Goal: Task Accomplishment & Management: Manage account settings

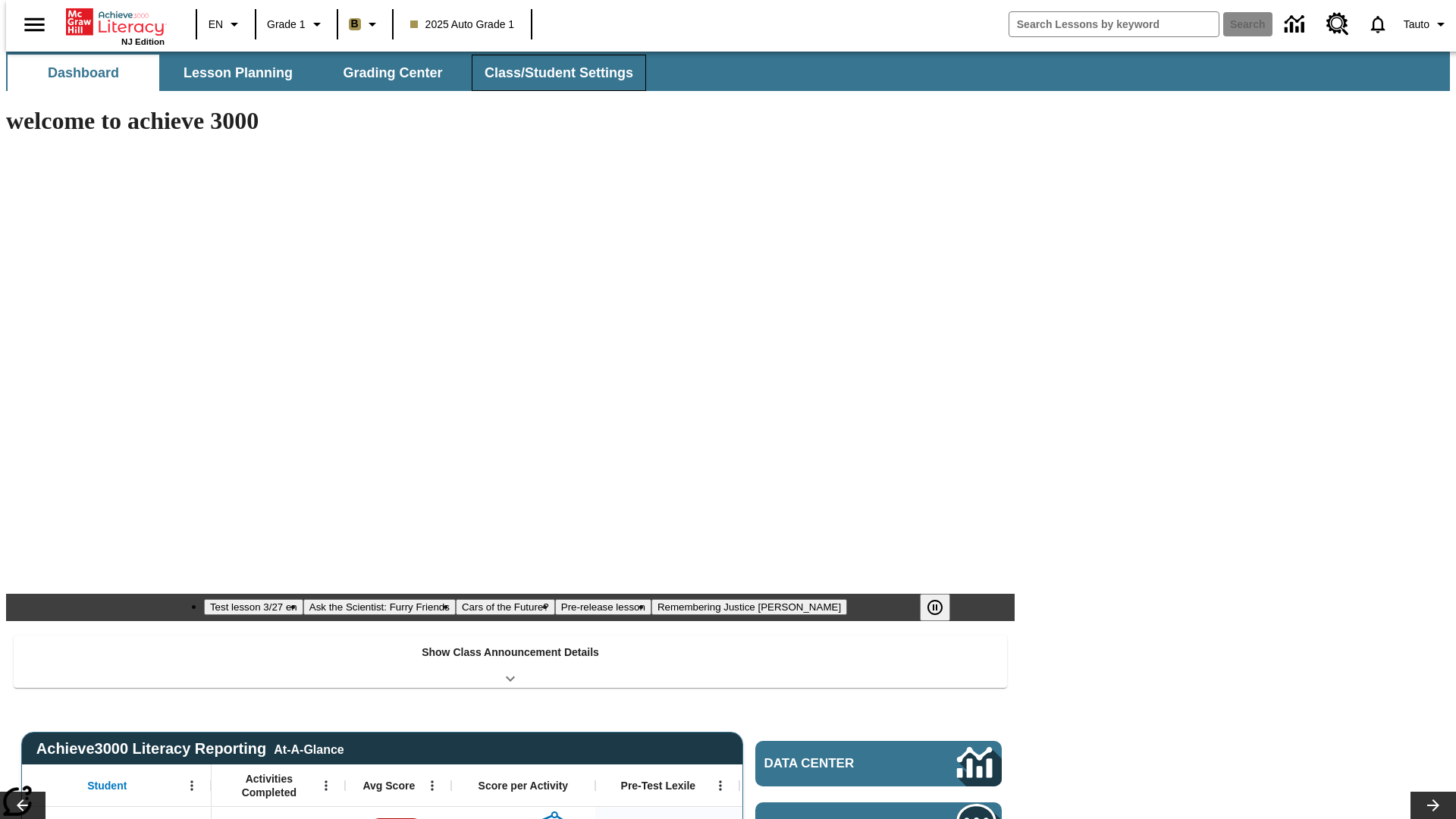
click at [551, 73] on span "Class/Student Settings" at bounding box center [559, 73] width 149 height 17
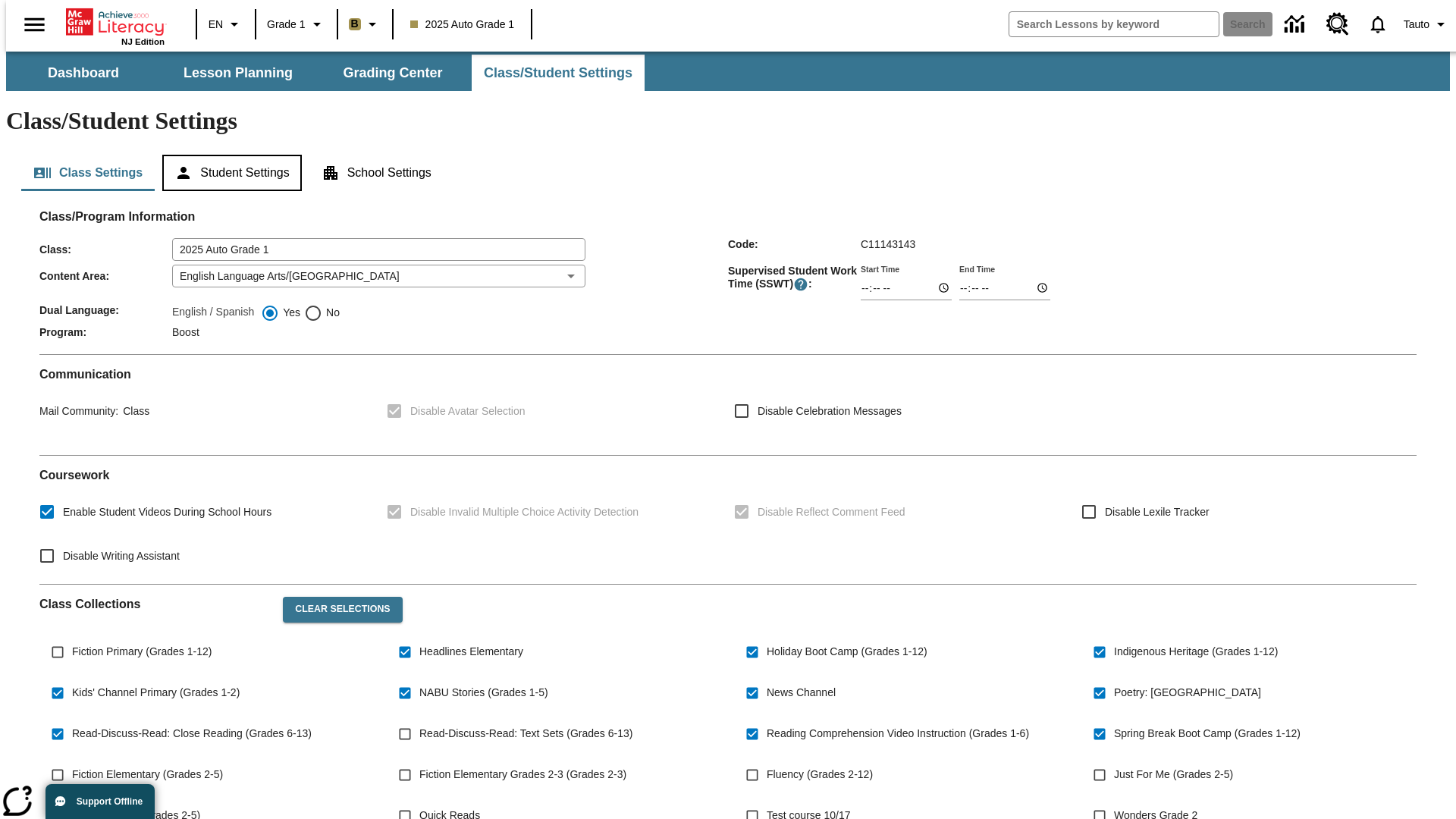
click at [228, 155] on button "Student Settings" at bounding box center [231, 173] width 139 height 36
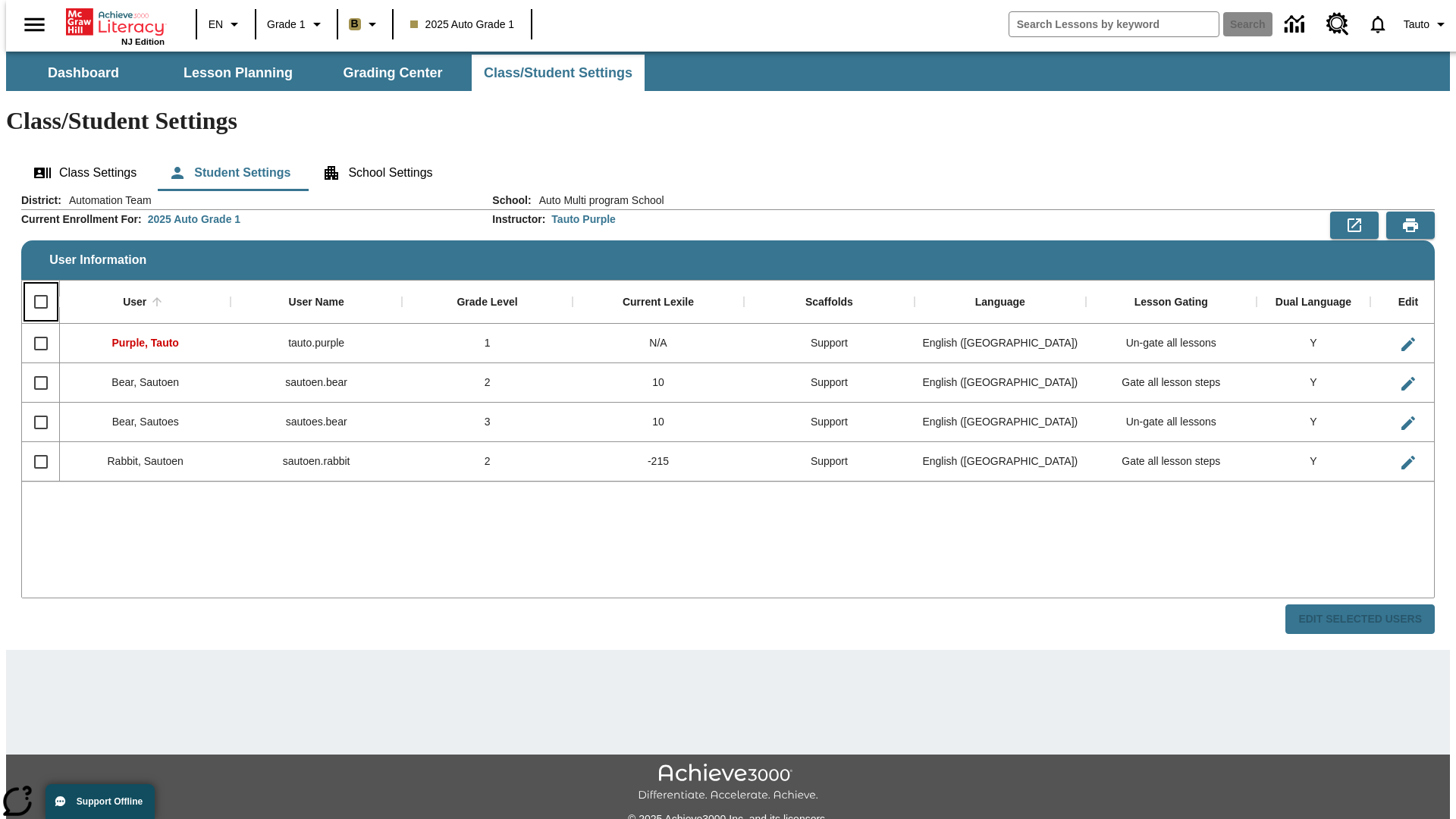
click at [34, 286] on input "Select all rows" at bounding box center [41, 302] width 32 height 32
checkbox input "true"
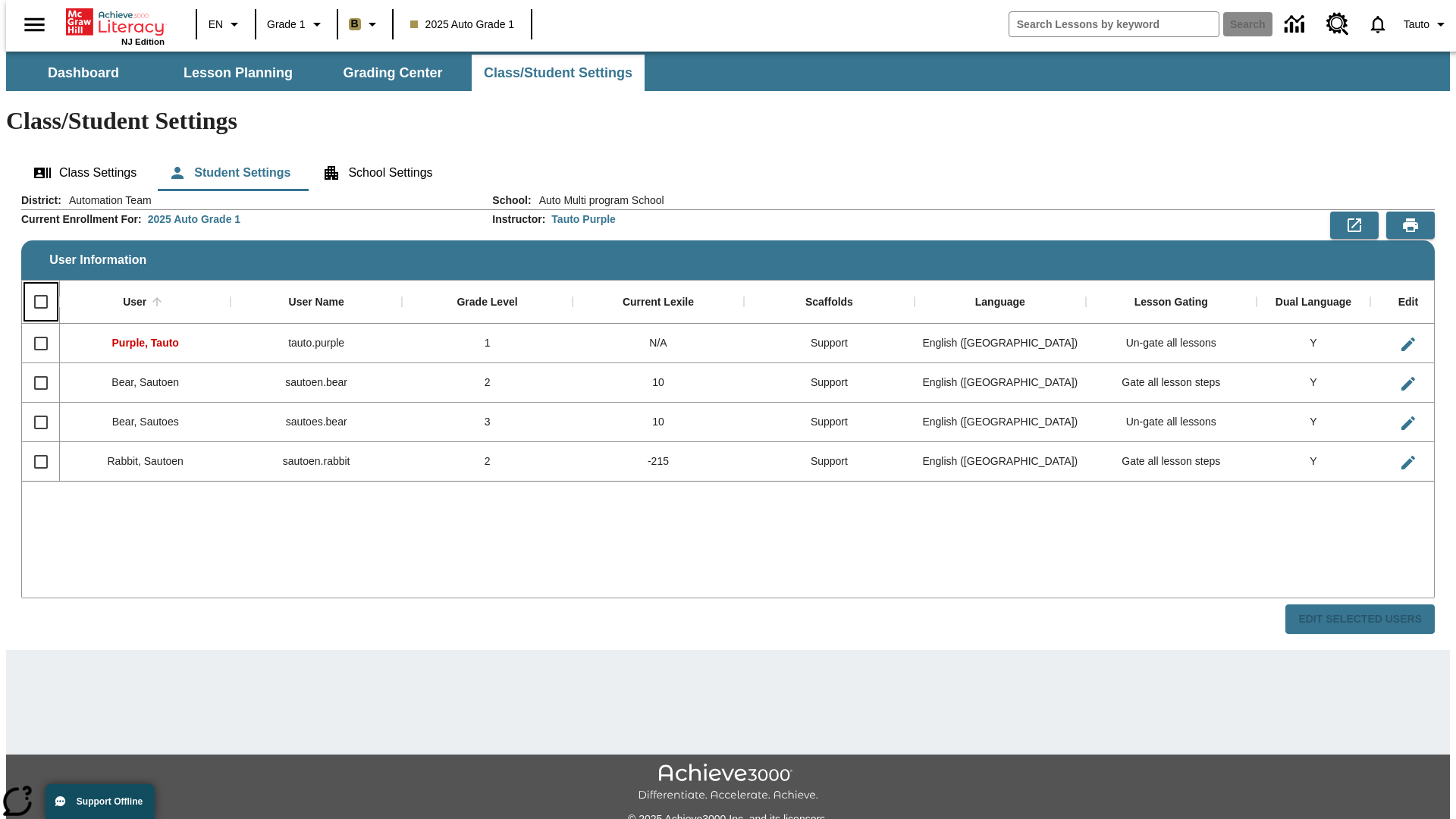
checkbox input "true"
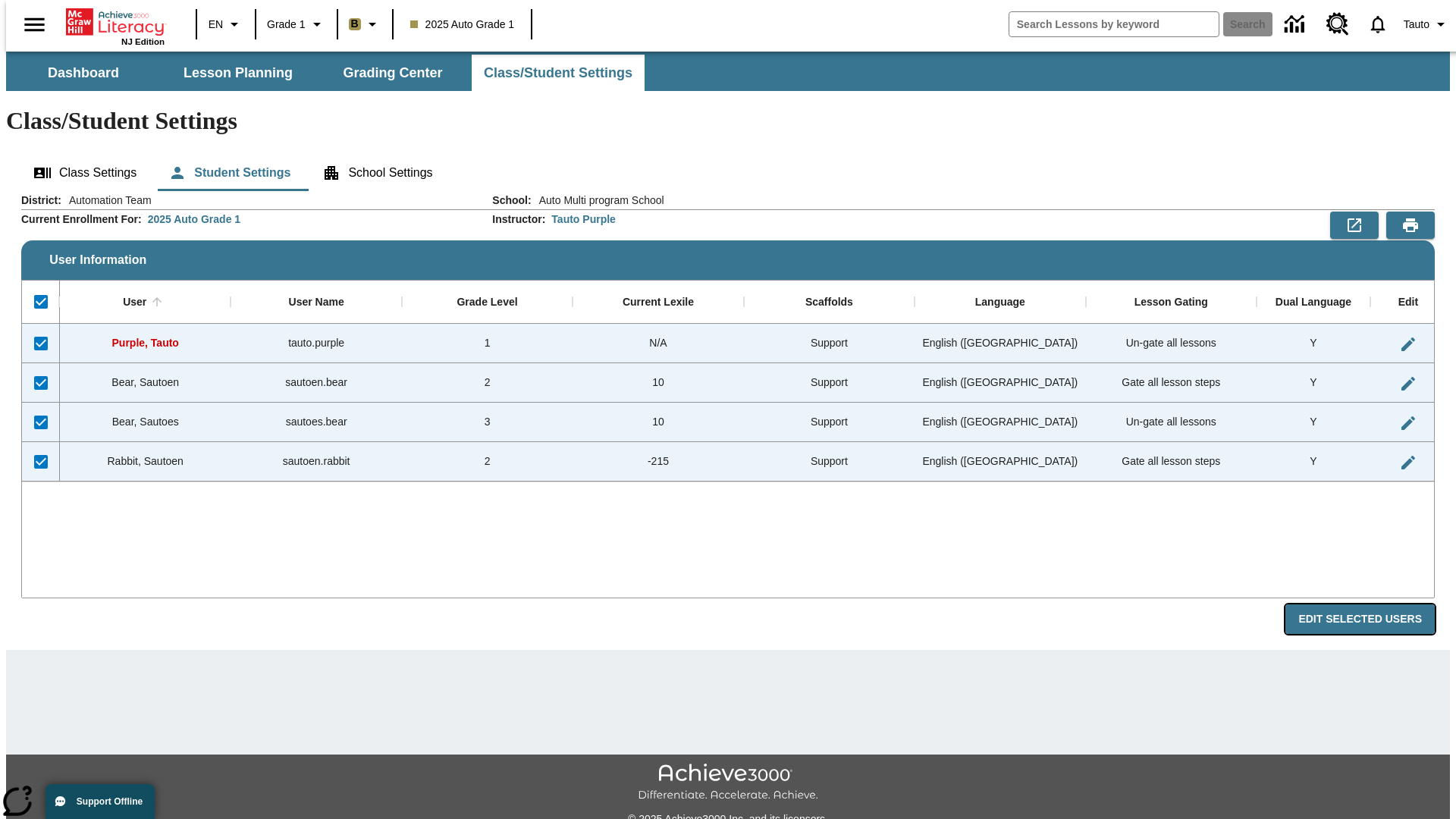
click at [1372, 604] on button "Edit Selected Users" at bounding box center [1360, 619] width 149 height 30
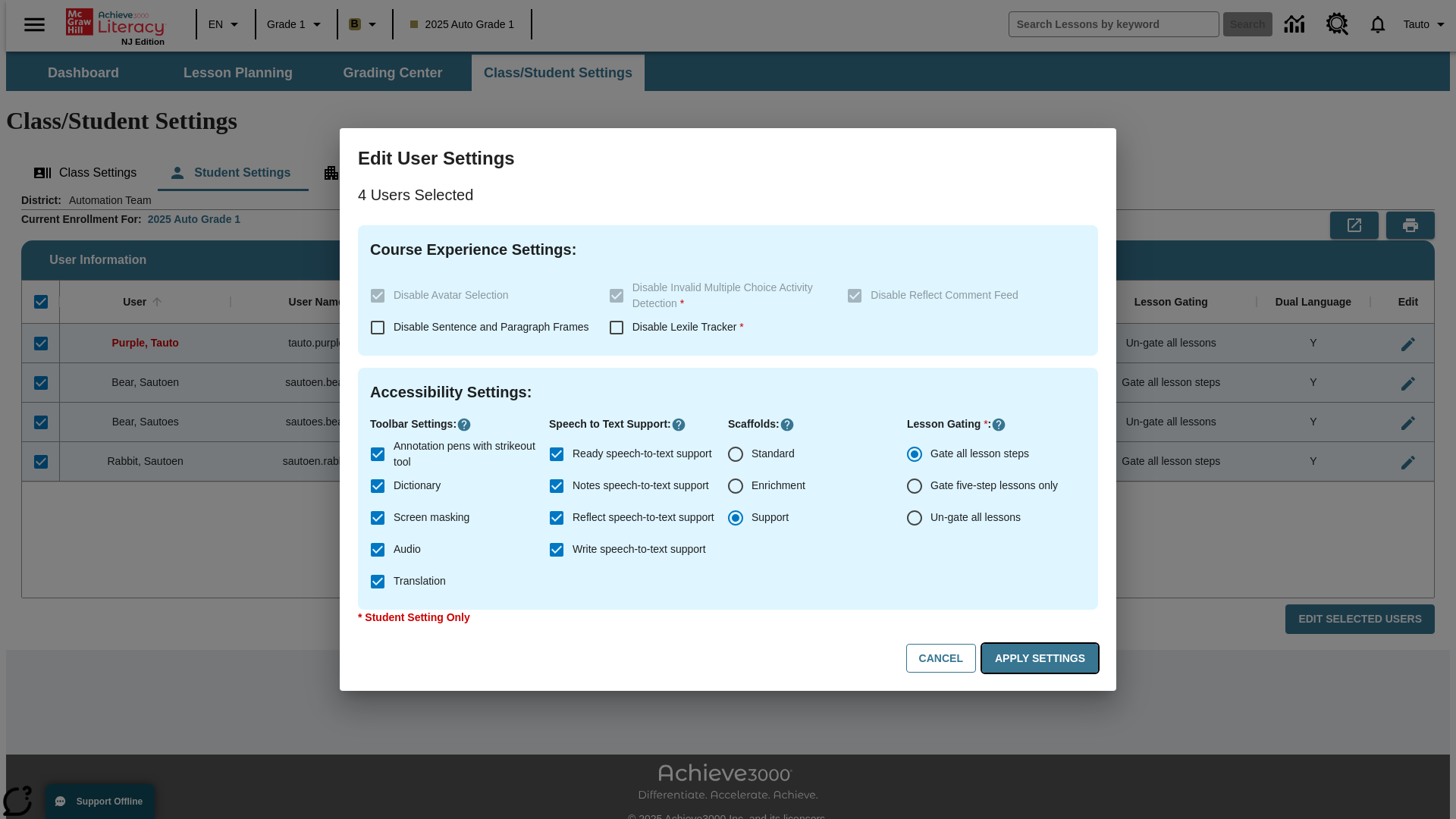
click at [1042, 658] on button "Apply Settings" at bounding box center [1039, 658] width 116 height 30
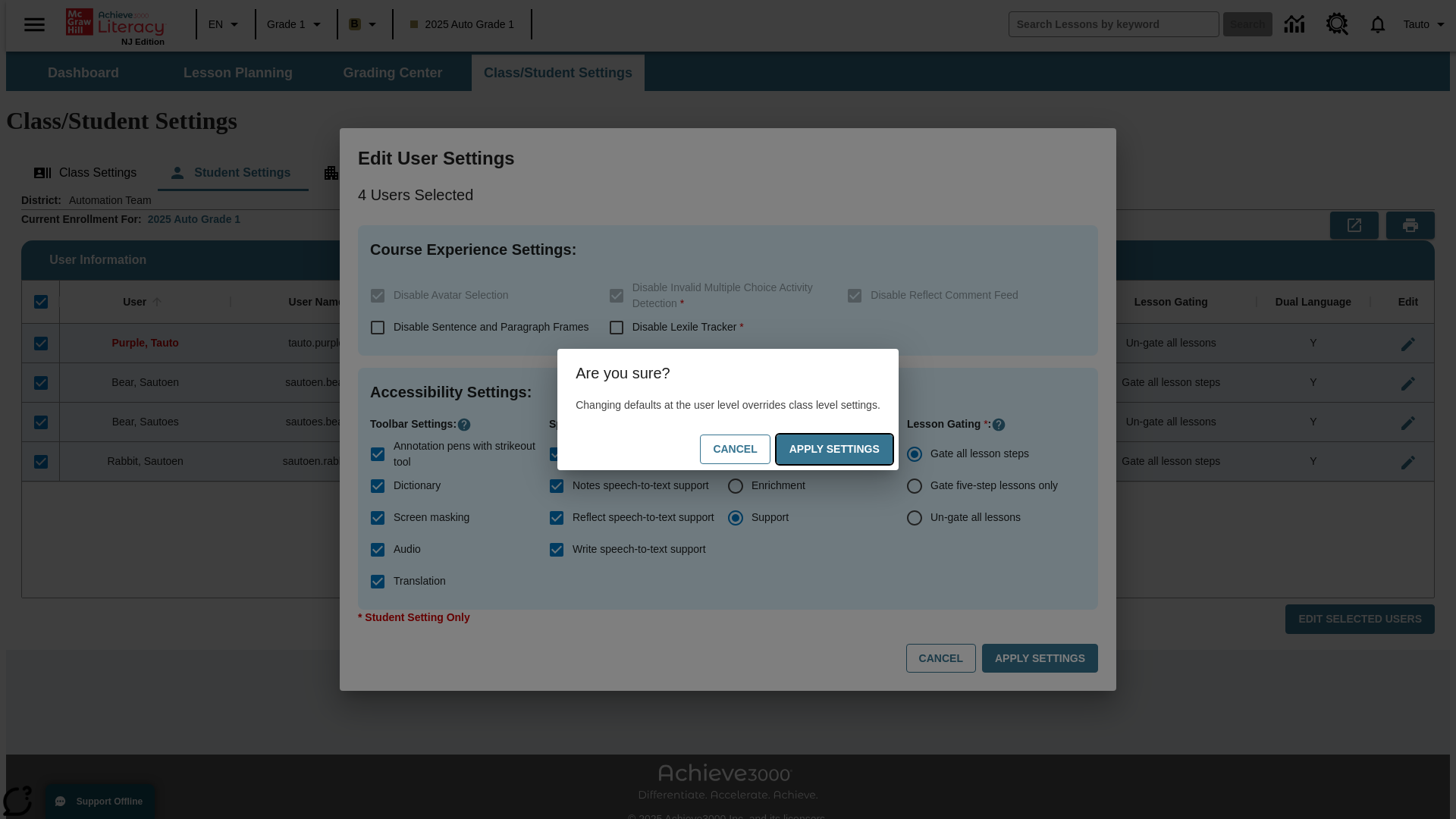
click at [850, 449] on button "Apply Settings" at bounding box center [835, 449] width 116 height 30
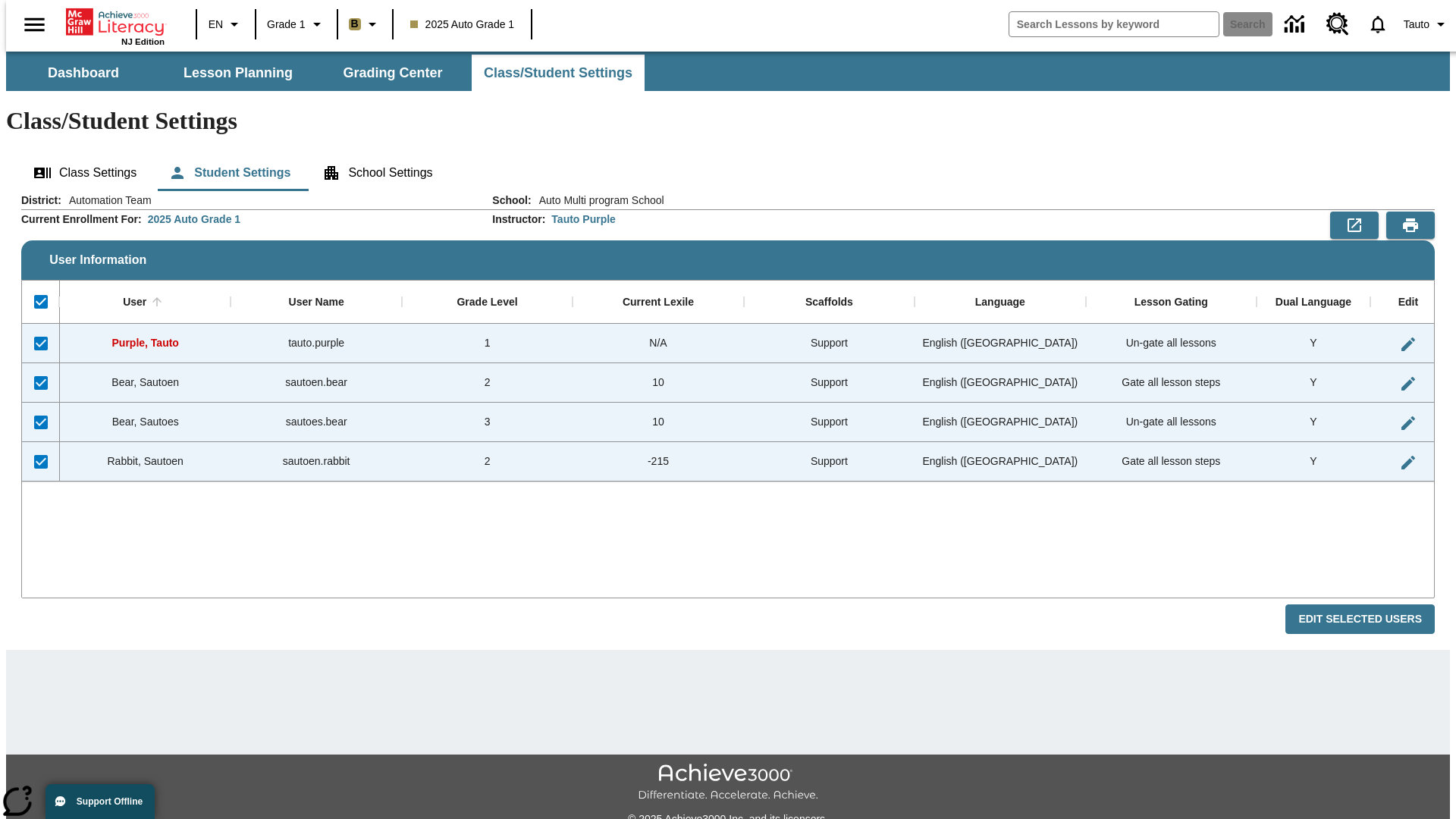
checkbox input "false"
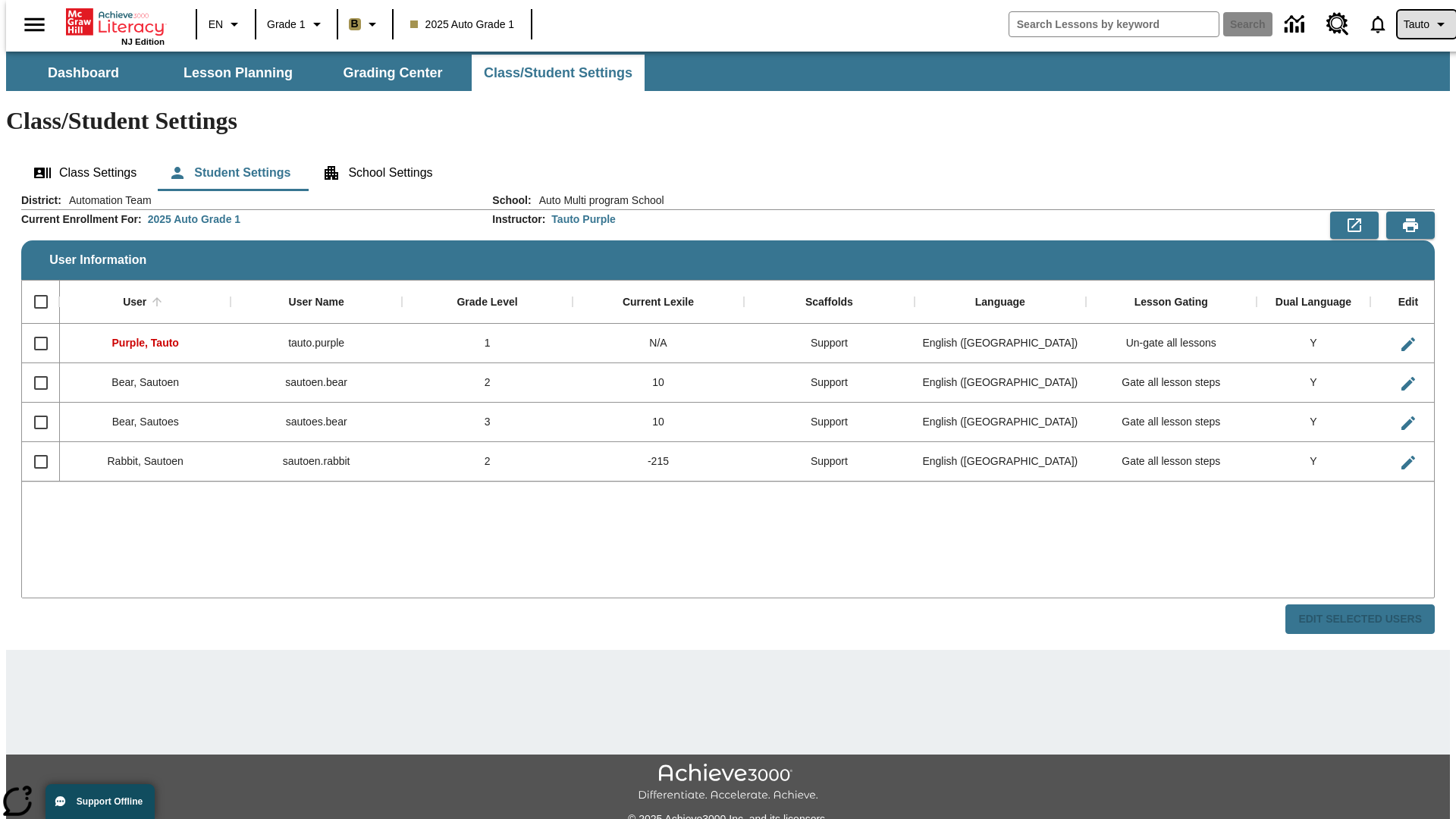
click at [1419, 24] on span "Tauto" at bounding box center [1417, 24] width 26 height 16
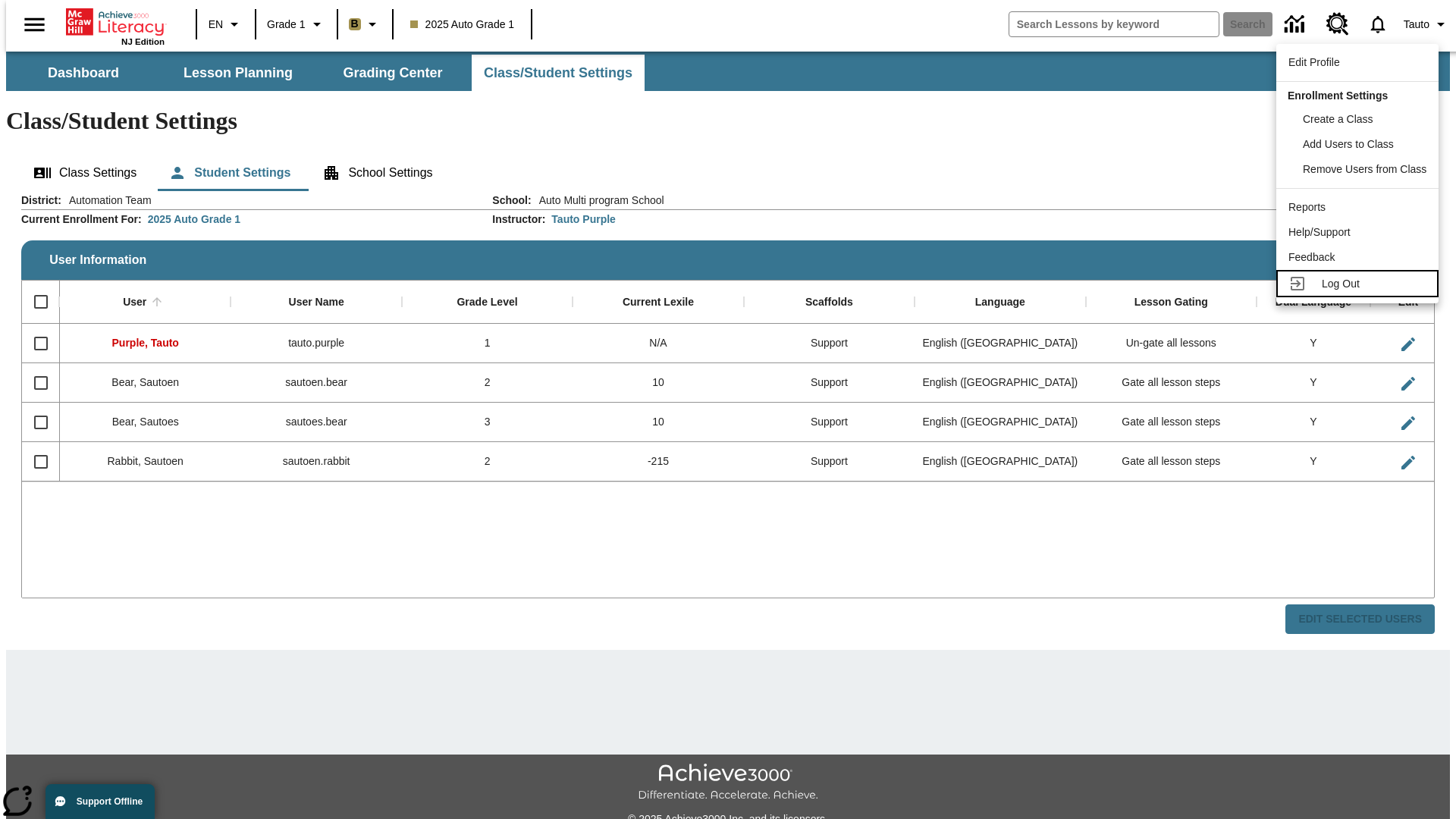
click at [1360, 284] on span "Log Out" at bounding box center [1341, 284] width 38 height 12
